Goal: Task Accomplishment & Management: Use online tool/utility

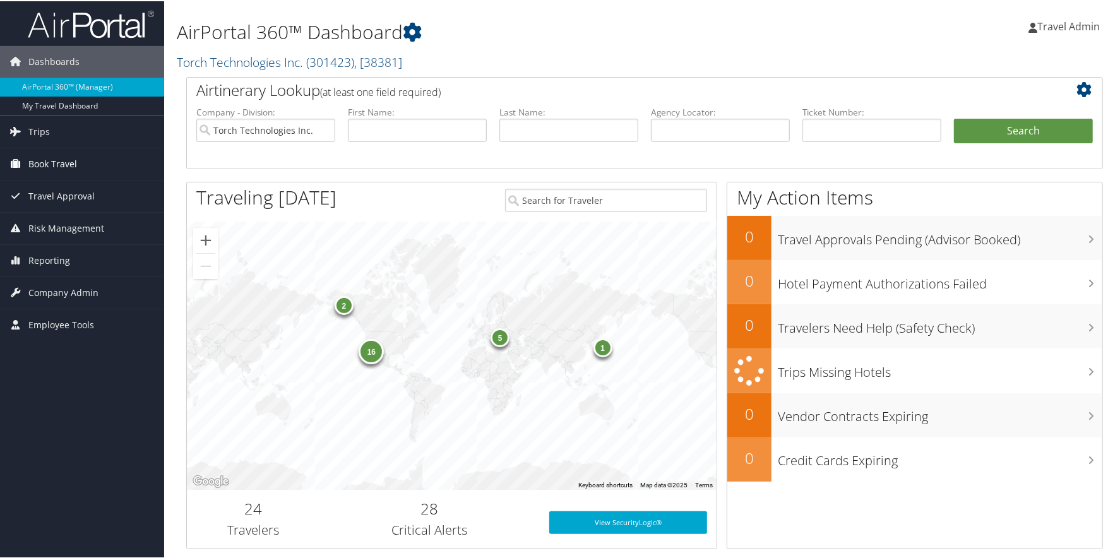
click at [49, 157] on span "Book Travel" at bounding box center [52, 163] width 49 height 32
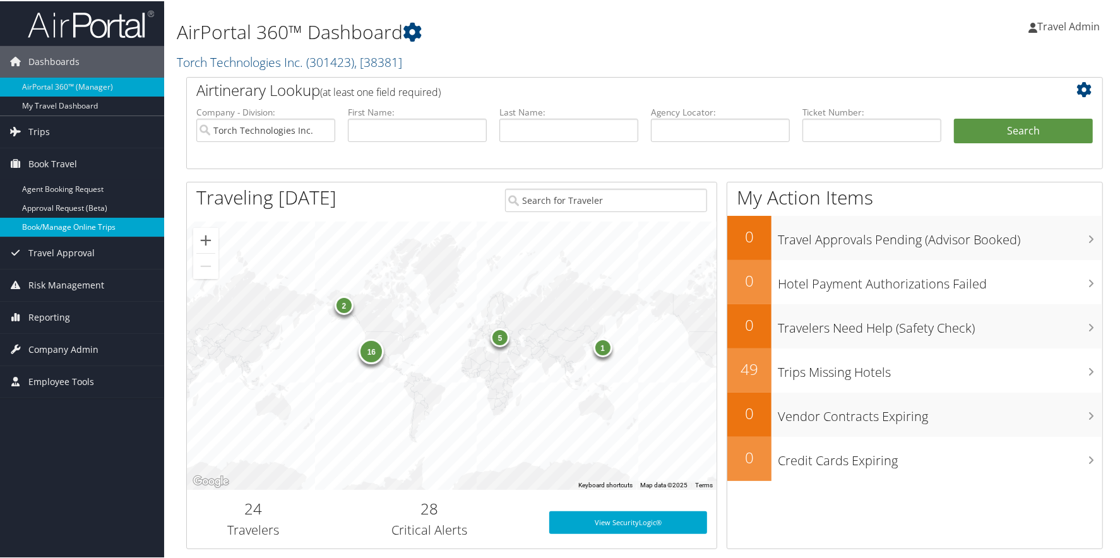
click at [86, 221] on link "Book/Manage Online Trips" at bounding box center [82, 225] width 164 height 19
